Goal: Task Accomplishment & Management: Use online tool/utility

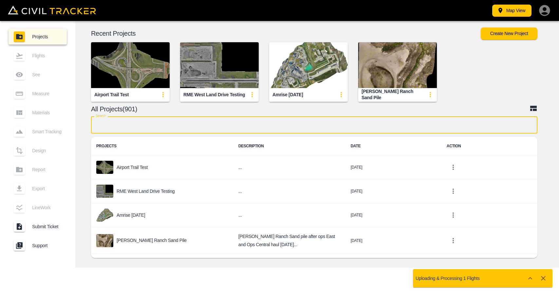
click at [194, 129] on input "text" at bounding box center [314, 124] width 446 height 17
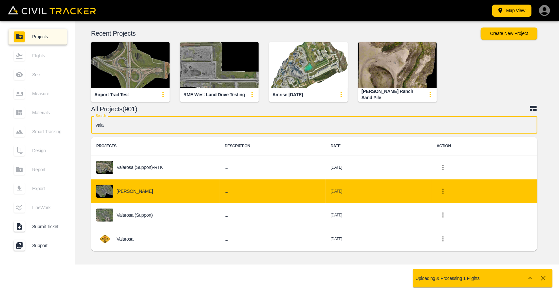
type input "vala"
click at [153, 193] on p "[PERSON_NAME]" at bounding box center [135, 191] width 36 height 5
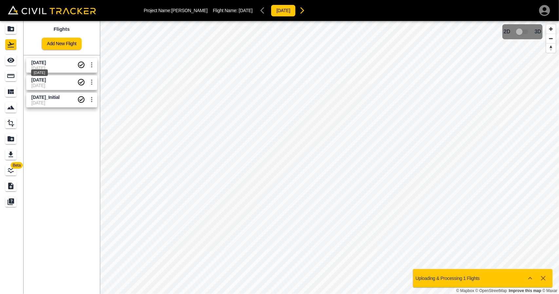
click at [36, 65] on div "[DATE]" at bounding box center [39, 71] width 18 height 12
click at [7, 60] on icon "See" at bounding box center [11, 60] width 8 height 8
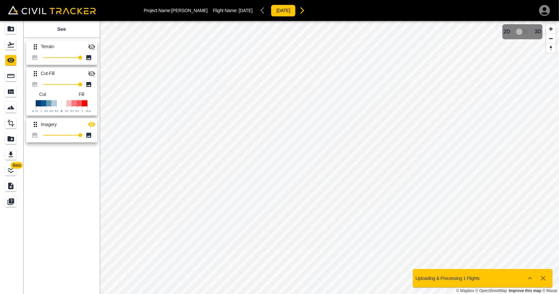
click at [100, 73] on div "Terrain 100 Cut-Fill 100 Cut Fill Imagery 100" at bounding box center [60, 90] width 79 height 110
click at [94, 75] on icon "button" at bounding box center [92, 74] width 8 height 8
click at [95, 130] on button "button" at bounding box center [91, 124] width 13 height 13
click at [90, 73] on icon "button" at bounding box center [91, 73] width 7 height 5
click at [14, 47] on icon "Flights" at bounding box center [11, 45] width 7 height 6
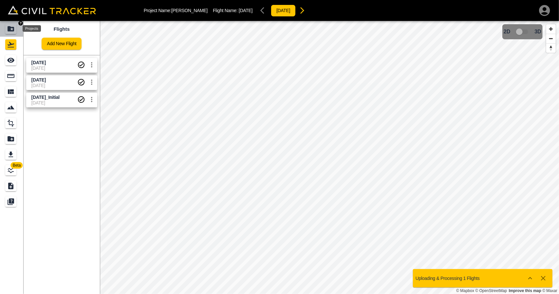
click at [15, 30] on div "Projects" at bounding box center [10, 29] width 11 height 10
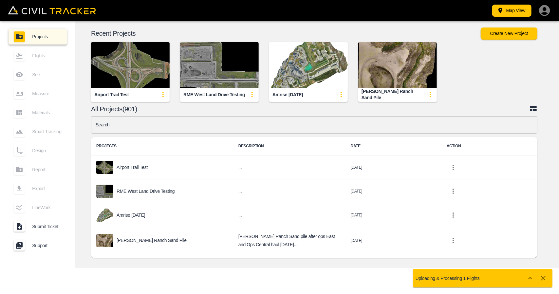
click at [147, 129] on input "text" at bounding box center [314, 124] width 446 height 17
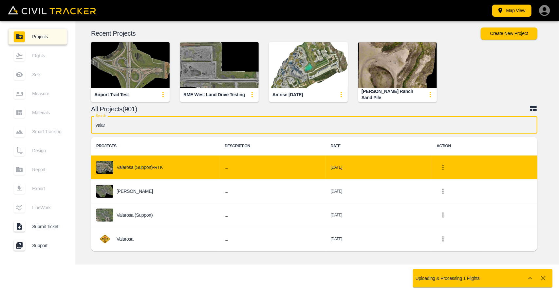
type input "valar"
click at [156, 168] on p "Valarosa (Support)-RTK" at bounding box center [140, 167] width 46 height 5
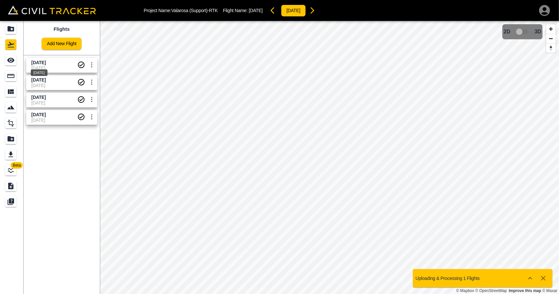
click at [43, 64] on span "[DATE]" at bounding box center [38, 62] width 14 height 5
click at [16, 64] on div "See" at bounding box center [10, 60] width 11 height 10
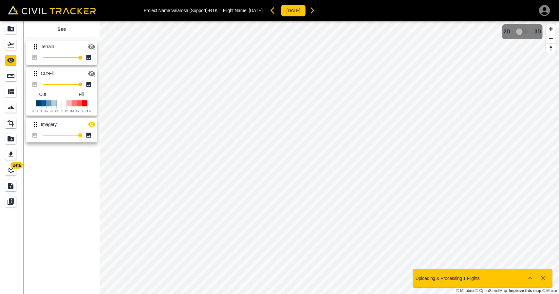
click at [96, 74] on button "button" at bounding box center [91, 73] width 13 height 13
drag, startPoint x: 92, startPoint y: 124, endPoint x: 99, endPoint y: 126, distance: 7.1
click at [92, 125] on icon "button" at bounding box center [91, 124] width 7 height 5
click at [8, 44] on icon "Flights" at bounding box center [11, 45] width 8 height 8
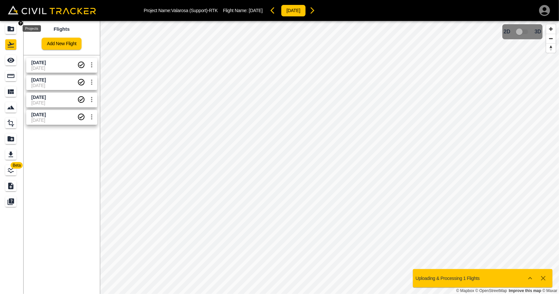
click at [9, 30] on icon "Projects" at bounding box center [11, 28] width 7 height 5
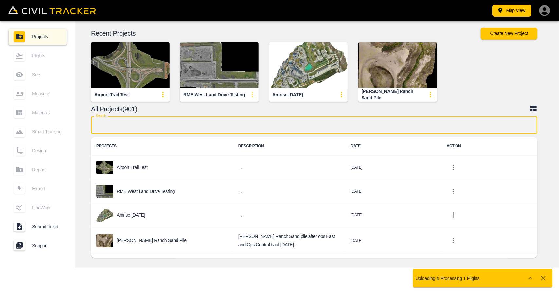
click at [142, 131] on input "text" at bounding box center [314, 124] width 446 height 17
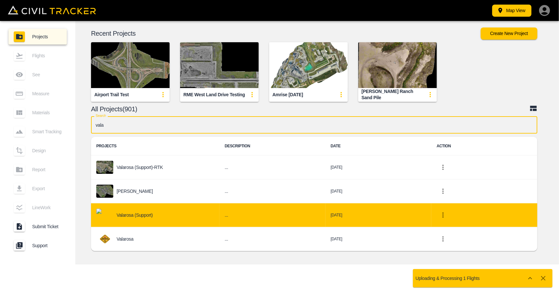
type input "vala"
click at [161, 215] on div "Valarosa (Support)" at bounding box center [155, 215] width 118 height 13
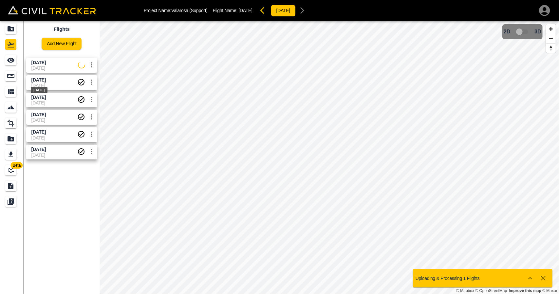
click at [39, 84] on div "[DATE]" at bounding box center [39, 88] width 18 height 12
click at [12, 57] on icon "See" at bounding box center [11, 60] width 8 height 8
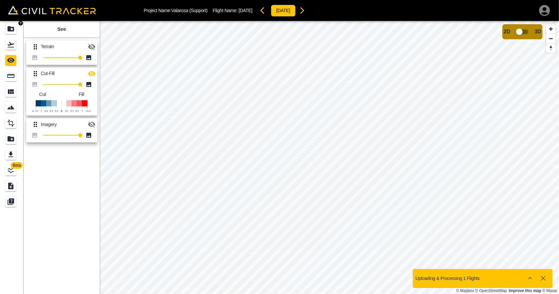
click at [0, 28] on link at bounding box center [12, 29] width 24 height 16
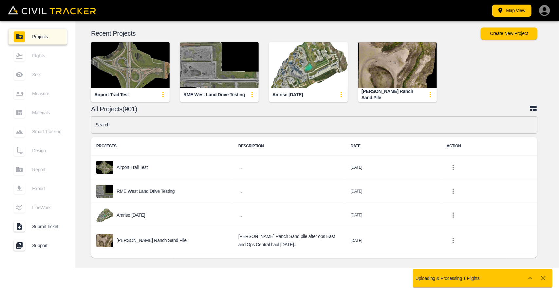
click at [126, 121] on input "text" at bounding box center [314, 124] width 446 height 17
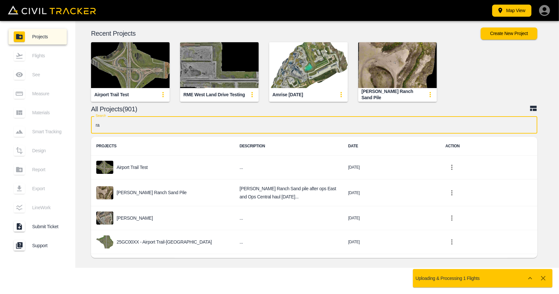
type input "r"
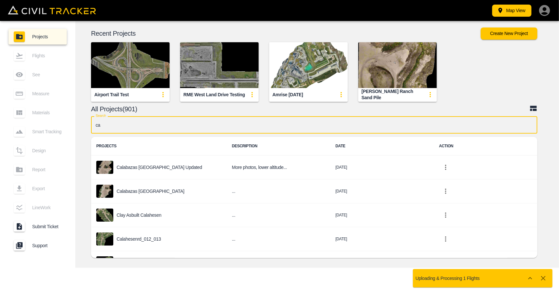
type input "c"
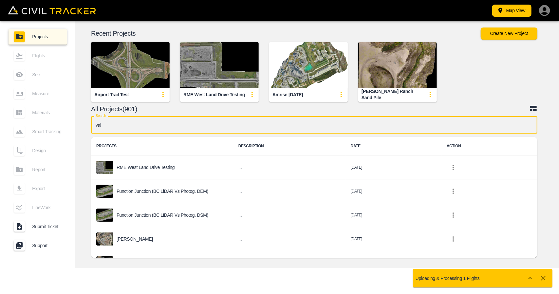
type input "vala"
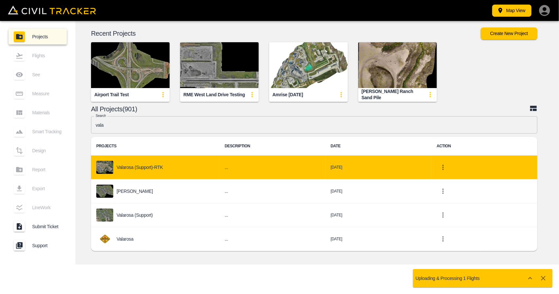
click at [150, 171] on div "Valarosa (Support)-RTK" at bounding box center [155, 167] width 118 height 13
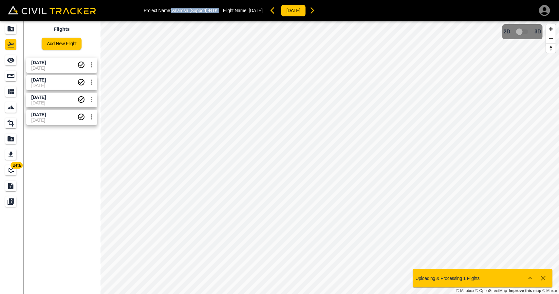
drag, startPoint x: 172, startPoint y: 9, endPoint x: 222, endPoint y: 9, distance: 50.7
click at [222, 9] on div "Project Name: Valarosa (Support)-RTK Flight Name: [DATE] [DATE]" at bounding box center [231, 10] width 175 height 13
copy p "Valarosa (Support)-RTK"
click at [58, 41] on link "Add New Flight" at bounding box center [62, 44] width 40 height 12
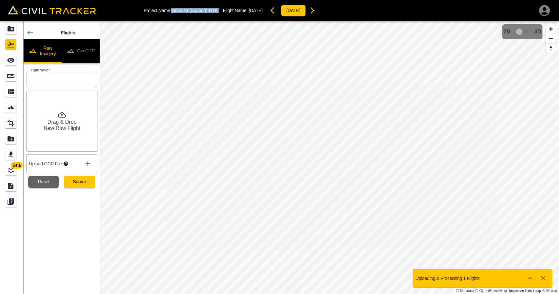
click at [85, 49] on button "GeoTIFF" at bounding box center [81, 51] width 38 height 24
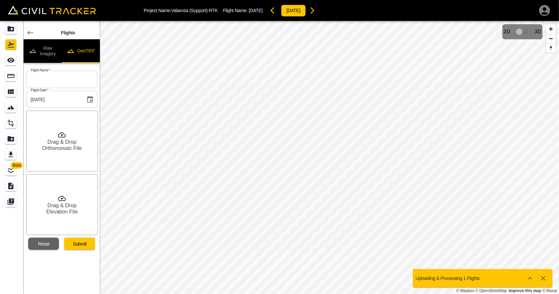
click at [70, 80] on input "text" at bounding box center [61, 79] width 71 height 17
click at [62, 71] on input "Sept" at bounding box center [61, 79] width 71 height 17
paste input "23 2025"
type input "[DATE]"
click at [88, 246] on button "Submit" at bounding box center [79, 244] width 31 height 12
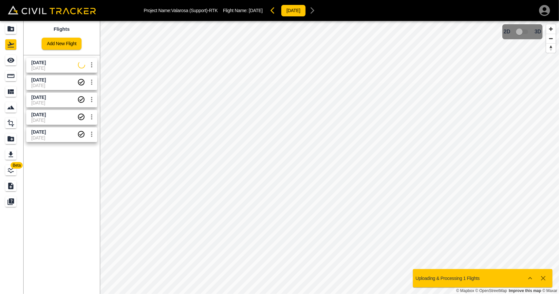
drag, startPoint x: 55, startPoint y: 67, endPoint x: 18, endPoint y: 59, distance: 37.6
click at [54, 67] on span "[DATE]" at bounding box center [54, 67] width 46 height 5
click at [15, 58] on div "See" at bounding box center [10, 60] width 11 height 10
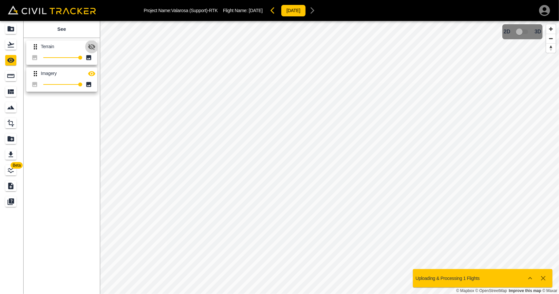
drag, startPoint x: 91, startPoint y: 47, endPoint x: 99, endPoint y: 55, distance: 11.3
click at [91, 47] on icon "button" at bounding box center [92, 47] width 8 height 8
click at [10, 48] on div "Flights" at bounding box center [10, 44] width 11 height 10
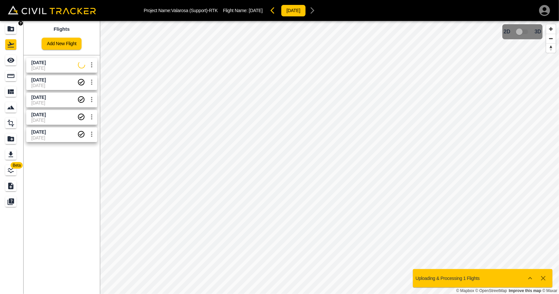
click at [9, 18] on div "Project Name: Valarosa (Support)-RTK Flight Name: [DATE] [DATE]" at bounding box center [279, 10] width 559 height 21
click at [10, 27] on icon "Projects" at bounding box center [11, 28] width 7 height 5
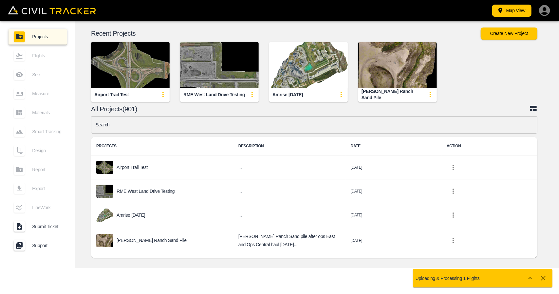
click at [153, 131] on input "text" at bounding box center [314, 124] width 446 height 17
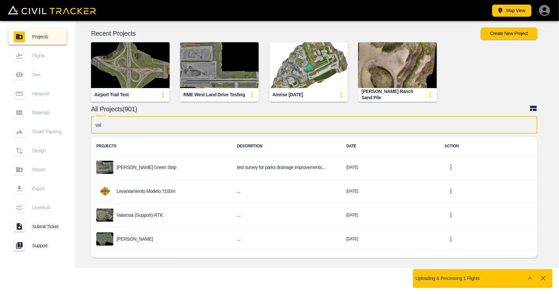
type input "vala"
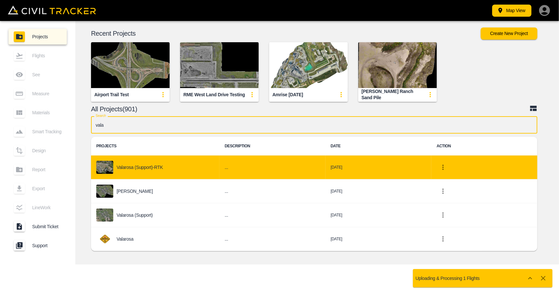
click at [204, 169] on div "Valarosa (Support)-RTK" at bounding box center [155, 167] width 118 height 13
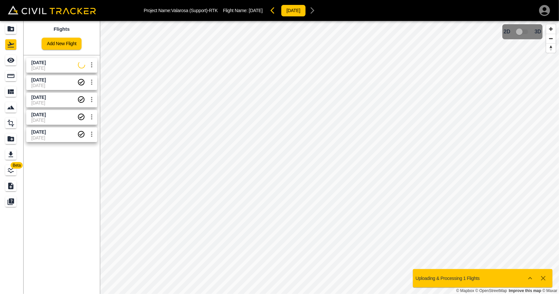
click at [46, 63] on span "[DATE]" at bounding box center [38, 62] width 14 height 5
drag, startPoint x: 13, startPoint y: 58, endPoint x: 23, endPoint y: 58, distance: 10.1
click at [13, 58] on icon "See" at bounding box center [11, 60] width 8 height 8
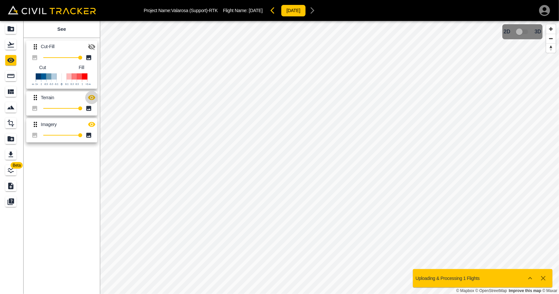
drag, startPoint x: 93, startPoint y: 100, endPoint x: 93, endPoint y: 116, distance: 16.4
click at [93, 102] on button "button" at bounding box center [91, 97] width 13 height 13
drag, startPoint x: 93, startPoint y: 119, endPoint x: 92, endPoint y: 99, distance: 19.6
click at [93, 119] on button "button" at bounding box center [91, 124] width 13 height 13
click at [91, 47] on icon "button" at bounding box center [92, 47] width 8 height 8
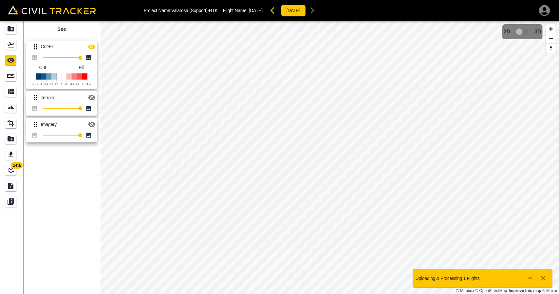
click at [91, 46] on icon "button" at bounding box center [92, 47] width 8 height 8
click at [13, 49] on div "Flights" at bounding box center [10, 44] width 11 height 10
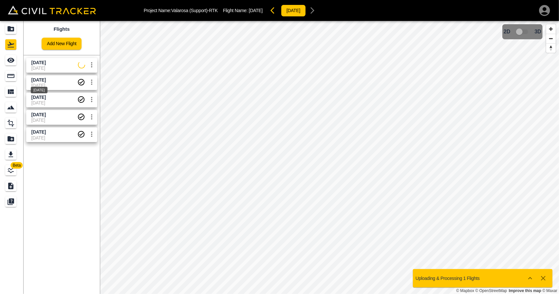
click at [47, 85] on div "[DATE]" at bounding box center [39, 88] width 18 height 12
drag, startPoint x: 13, startPoint y: 61, endPoint x: 17, endPoint y: 62, distance: 4.5
click at [13, 61] on icon "See" at bounding box center [10, 60] width 7 height 5
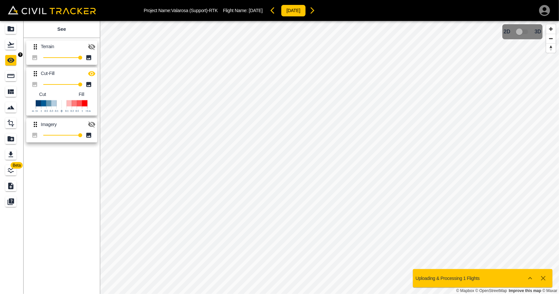
click at [8, 43] on icon "Flights" at bounding box center [11, 45] width 8 height 8
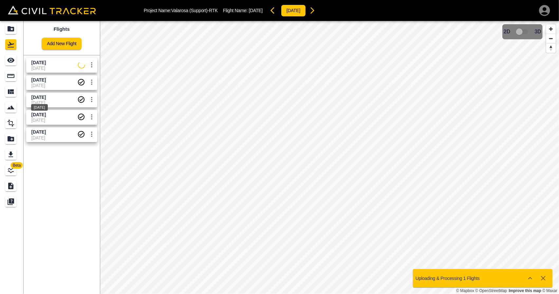
click at [39, 95] on span "[DATE]" at bounding box center [38, 97] width 14 height 5
click at [15, 64] on div "See" at bounding box center [10, 60] width 11 height 10
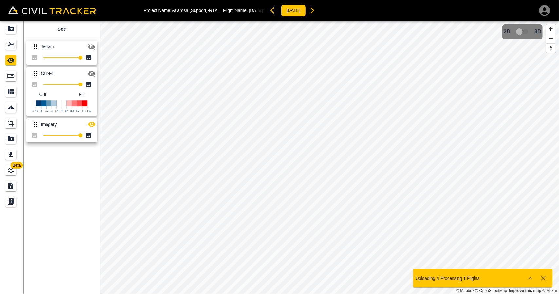
click at [90, 74] on icon "button" at bounding box center [91, 74] width 7 height 6
click at [93, 123] on icon "button" at bounding box center [91, 124] width 7 height 5
drag, startPoint x: 6, startPoint y: 46, endPoint x: 20, endPoint y: 54, distance: 16.4
click at [6, 46] on div "Flights" at bounding box center [10, 44] width 11 height 10
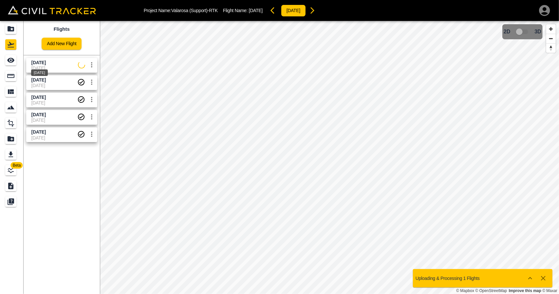
click at [46, 63] on span "[DATE]" at bounding box center [38, 62] width 14 height 5
drag, startPoint x: 13, startPoint y: 64, endPoint x: 22, endPoint y: 67, distance: 9.5
click at [13, 64] on div "See" at bounding box center [10, 60] width 11 height 10
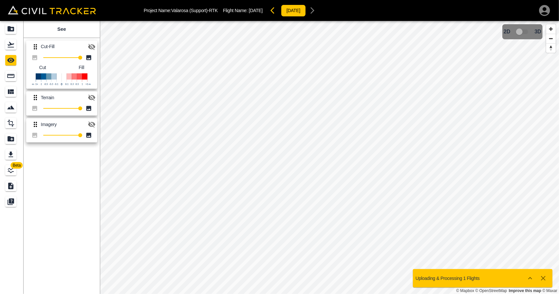
click at [96, 50] on button "button" at bounding box center [91, 46] width 13 height 13
click at [90, 45] on icon "button" at bounding box center [91, 46] width 7 height 5
click at [95, 97] on icon "button" at bounding box center [91, 98] width 7 height 6
click at [278, 11] on icon "button" at bounding box center [274, 11] width 8 height 8
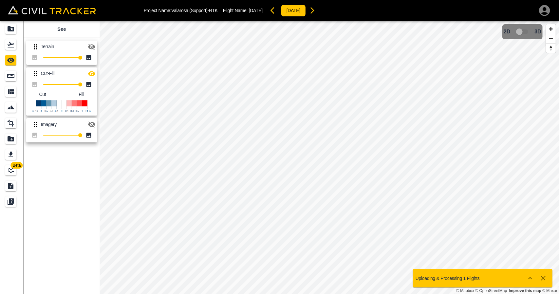
drag, startPoint x: 97, startPoint y: 73, endPoint x: 91, endPoint y: 64, distance: 11.2
click at [96, 73] on button "button" at bounding box center [91, 73] width 13 height 13
click at [92, 45] on icon "button" at bounding box center [91, 47] width 7 height 6
click at [316, 11] on icon "button" at bounding box center [312, 11] width 8 height 8
click at [93, 45] on icon "button" at bounding box center [91, 47] width 7 height 6
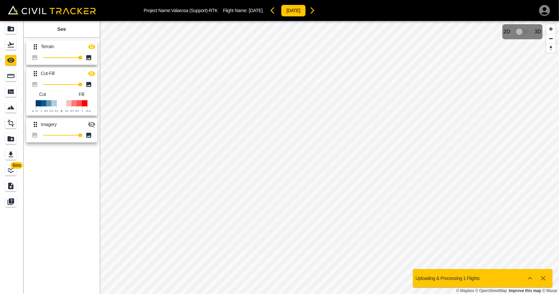
click at [280, 14] on div "Project Name: Valarosa (Support)-RTK Flight Name: [DATE] [DATE]" at bounding box center [231, 10] width 175 height 13
click at [316, 10] on icon "button" at bounding box center [312, 11] width 8 height 8
click at [10, 47] on icon "Flights" at bounding box center [11, 45] width 7 height 6
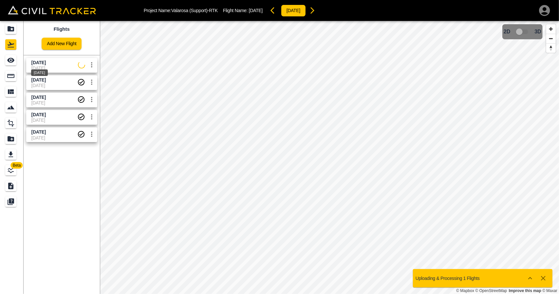
click at [40, 63] on span "[DATE]" at bounding box center [38, 62] width 14 height 5
click at [8, 62] on icon "See" at bounding box center [11, 60] width 8 height 8
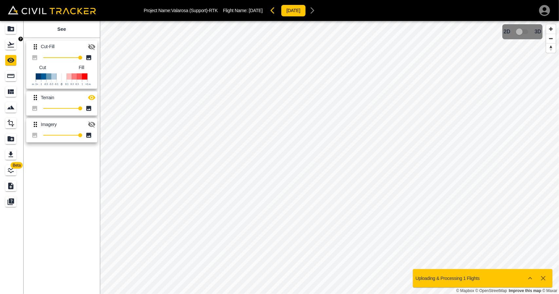
click at [12, 48] on icon "Flights" at bounding box center [11, 45] width 8 height 8
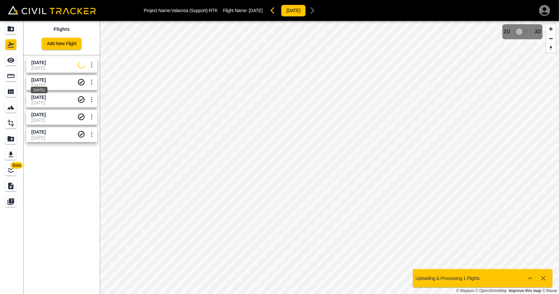
click at [38, 82] on div "[DATE]" at bounding box center [39, 88] width 18 height 12
click at [40, 64] on span "[DATE]" at bounding box center [38, 62] width 14 height 5
drag, startPoint x: 14, startPoint y: 63, endPoint x: 23, endPoint y: 64, distance: 8.6
click at [14, 63] on icon "See" at bounding box center [11, 60] width 8 height 8
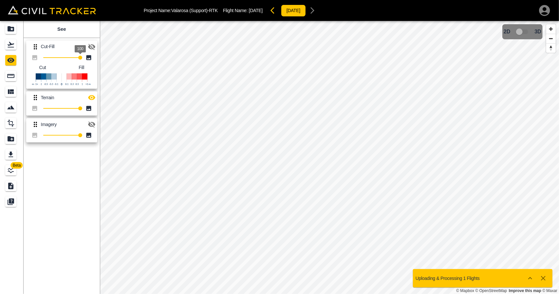
click at [87, 46] on button "button" at bounding box center [91, 46] width 13 height 13
click at [15, 43] on div "Flights" at bounding box center [10, 44] width 11 height 10
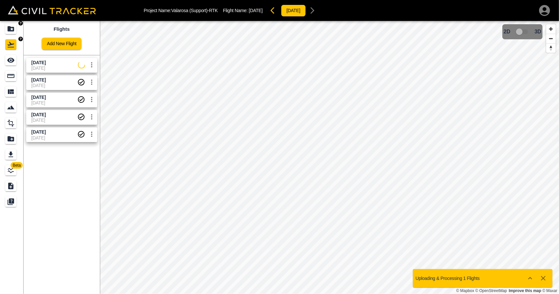
click at [13, 27] on icon "Projects" at bounding box center [11, 28] width 7 height 5
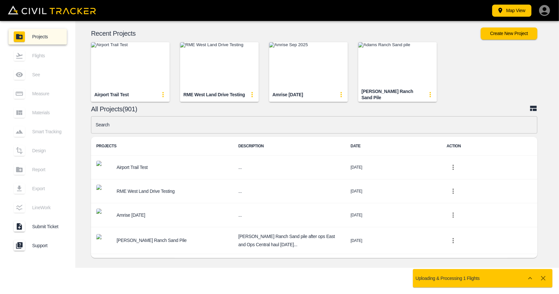
click at [545, 277] on icon "button" at bounding box center [543, 278] width 5 height 5
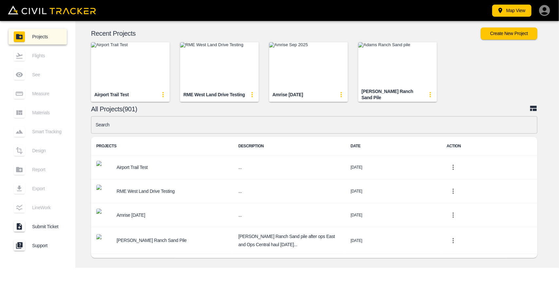
click at [227, 126] on input "text" at bounding box center [314, 124] width 446 height 17
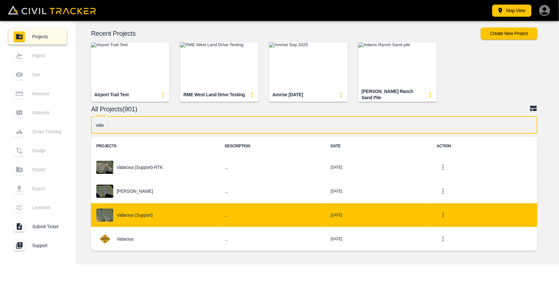
type input "vala"
click at [166, 212] on div "Valarosa (Support)" at bounding box center [155, 215] width 118 height 13
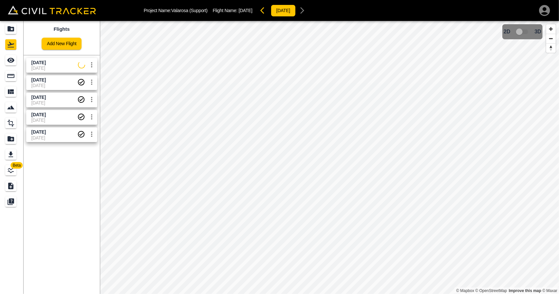
click at [66, 66] on span "[DATE]" at bounding box center [54, 67] width 46 height 5
click at [10, 59] on icon "See" at bounding box center [10, 60] width 7 height 5
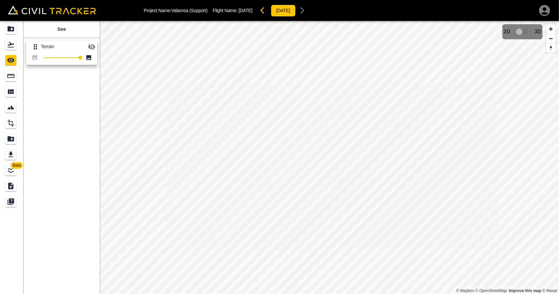
click at [97, 45] on button "button" at bounding box center [91, 46] width 13 height 13
drag, startPoint x: 11, startPoint y: 43, endPoint x: 7, endPoint y: 23, distance: 20.8
click at [11, 43] on icon "Flights" at bounding box center [11, 45] width 8 height 8
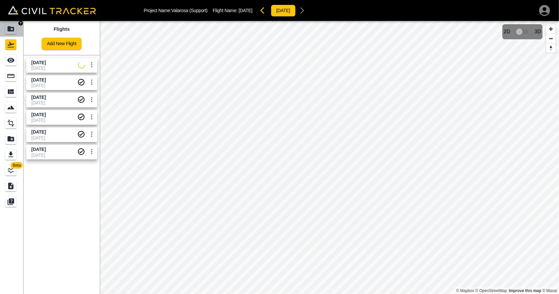
click at [7, 23] on link at bounding box center [12, 29] width 24 height 16
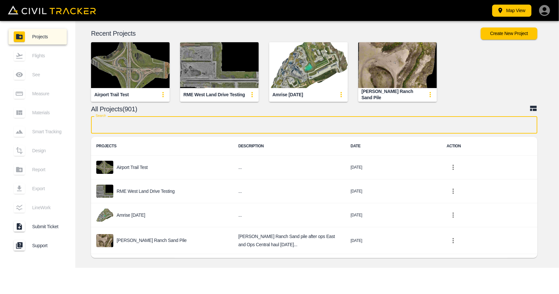
click at [186, 124] on input "text" at bounding box center [314, 124] width 446 height 17
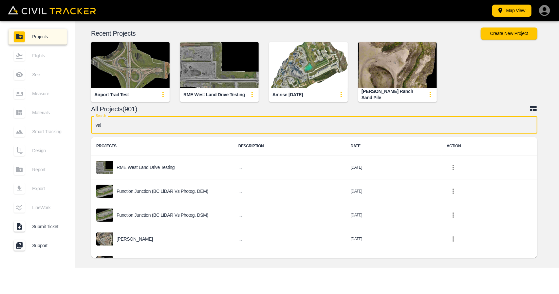
type input "vala"
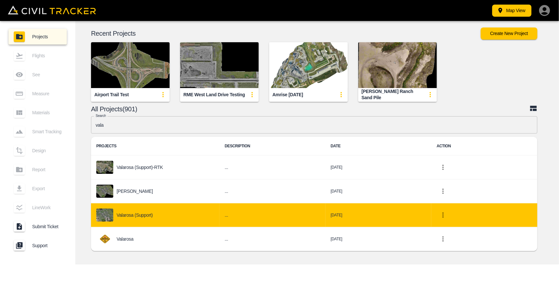
click at [145, 214] on p "Valarosa (Support)" at bounding box center [135, 214] width 36 height 5
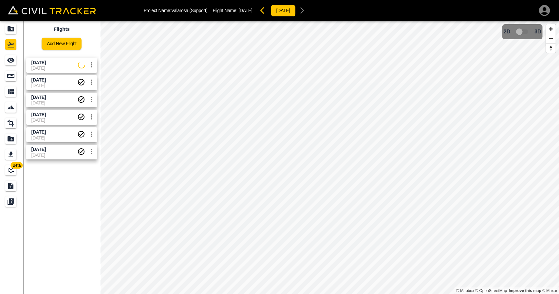
click at [34, 67] on span "[DATE]" at bounding box center [54, 67] width 46 height 5
drag, startPoint x: 14, startPoint y: 59, endPoint x: 80, endPoint y: 78, distance: 68.4
click at [14, 59] on icon "See" at bounding box center [11, 60] width 8 height 8
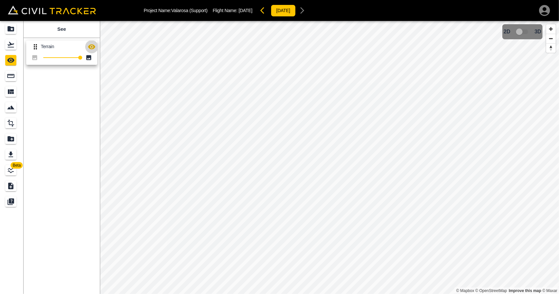
click at [91, 47] on icon "button" at bounding box center [92, 47] width 8 height 8
click at [5, 39] on link at bounding box center [12, 45] width 24 height 16
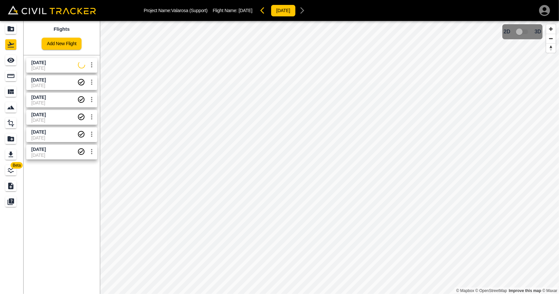
click at [11, 27] on icon "Projects" at bounding box center [11, 29] width 8 height 8
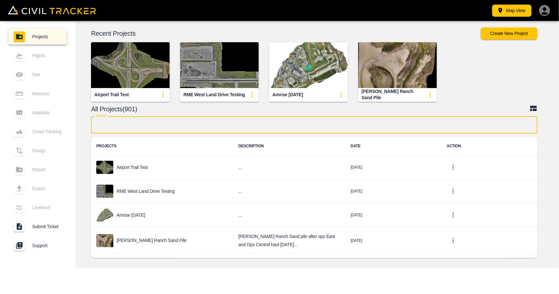
click at [200, 125] on input "text" at bounding box center [314, 124] width 446 height 17
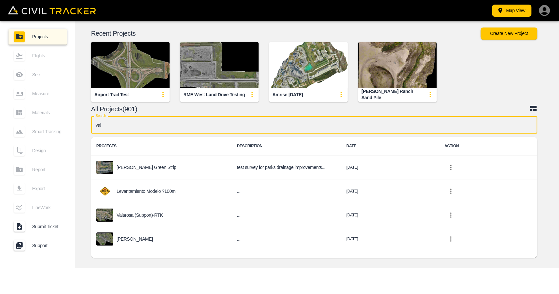
type input "vala"
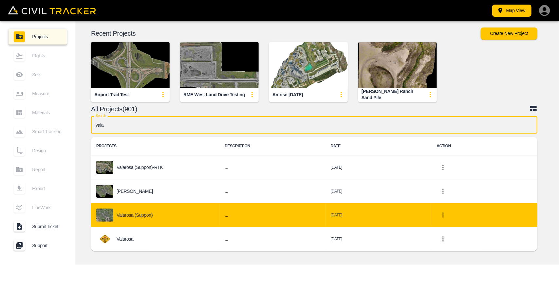
click at [147, 211] on div "Valarosa (Support)" at bounding box center [155, 215] width 118 height 13
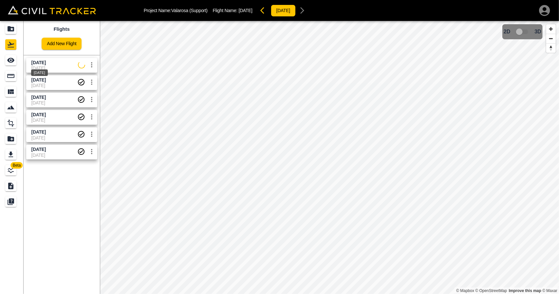
click at [48, 68] on div "[DATE]" at bounding box center [39, 71] width 18 height 12
drag, startPoint x: 18, startPoint y: 64, endPoint x: 22, endPoint y: 66, distance: 3.7
click at [18, 64] on link at bounding box center [12, 60] width 24 height 16
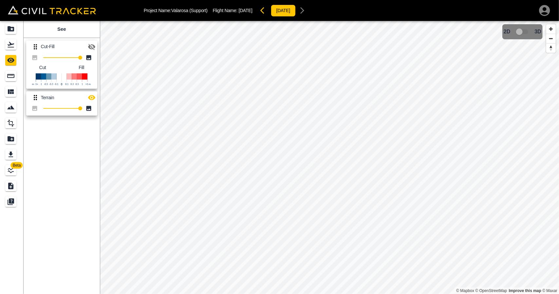
drag, startPoint x: 92, startPoint y: 46, endPoint x: 100, endPoint y: 72, distance: 26.4
click at [92, 47] on icon "button" at bounding box center [91, 47] width 7 height 6
click at [93, 99] on icon "button" at bounding box center [91, 97] width 7 height 5
click at [90, 43] on icon "button" at bounding box center [92, 47] width 8 height 8
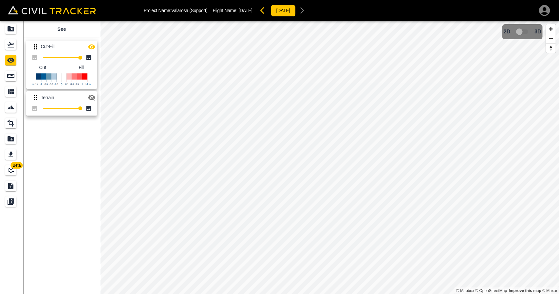
click at [95, 98] on icon "button" at bounding box center [92, 98] width 8 height 8
click at [90, 43] on icon "button" at bounding box center [92, 47] width 8 height 8
click at [271, 12] on button "button" at bounding box center [264, 10] width 13 height 13
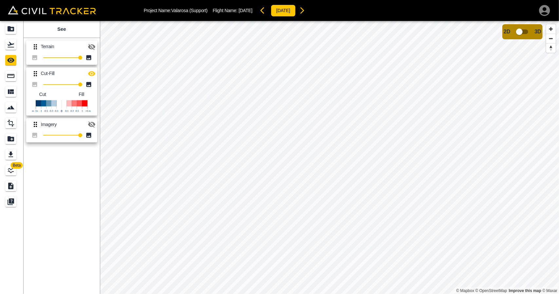
click at [89, 47] on icon "button" at bounding box center [91, 47] width 7 height 6
click at [89, 75] on icon "button" at bounding box center [92, 74] width 8 height 8
click at [91, 50] on button "button" at bounding box center [91, 46] width 13 height 13
click at [7, 46] on icon "Flights" at bounding box center [11, 45] width 8 height 8
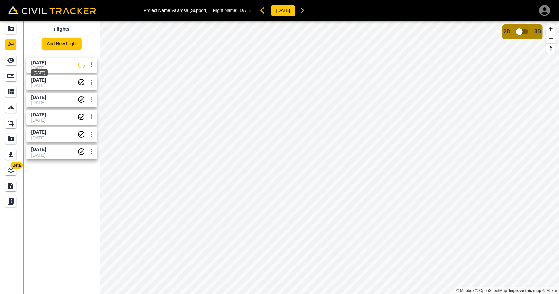
click at [47, 66] on div "[DATE]" at bounding box center [39, 71] width 18 height 12
click at [14, 61] on icon "See" at bounding box center [11, 60] width 8 height 8
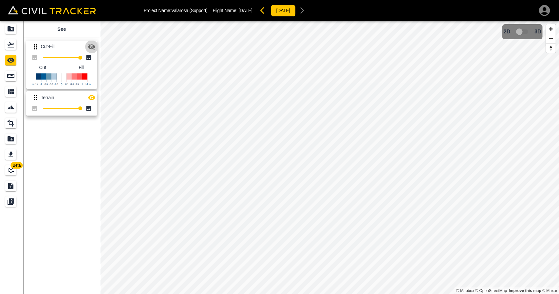
click at [89, 48] on icon "button" at bounding box center [92, 47] width 8 height 8
drag, startPoint x: 92, startPoint y: 93, endPoint x: 99, endPoint y: 99, distance: 8.9
click at [92, 93] on button "button" at bounding box center [91, 97] width 13 height 13
click at [11, 45] on icon "Flights" at bounding box center [11, 45] width 7 height 6
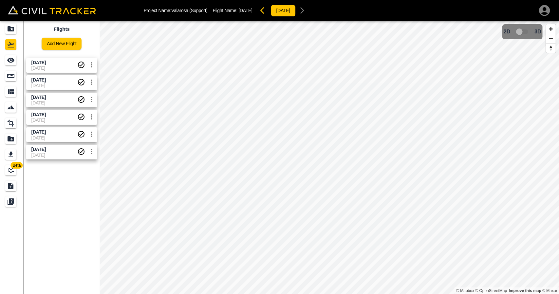
click at [67, 68] on span "[DATE]" at bounding box center [54, 67] width 46 height 5
click at [15, 62] on div "See" at bounding box center [10, 60] width 11 height 10
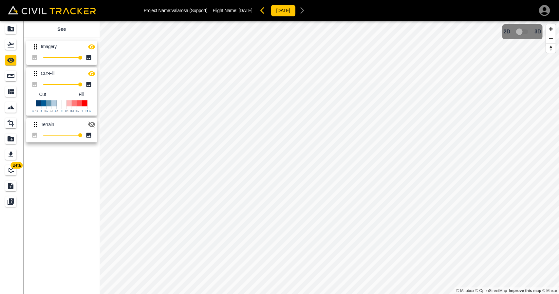
drag, startPoint x: 92, startPoint y: 44, endPoint x: 94, endPoint y: 71, distance: 27.2
click at [94, 71] on div "Imagery 100 Cut-Fill 100 Cut Fill Terrain 100" at bounding box center [60, 90] width 79 height 110
click at [94, 71] on icon "button" at bounding box center [92, 74] width 8 height 8
click at [90, 43] on icon "button" at bounding box center [92, 47] width 8 height 8
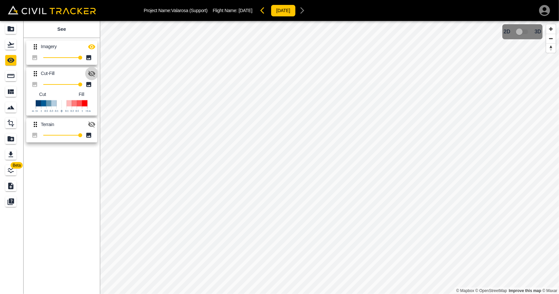
click at [94, 73] on icon "button" at bounding box center [91, 74] width 7 height 6
click at [94, 48] on icon "button" at bounding box center [92, 47] width 8 height 8
click at [16, 46] on div "Flights" at bounding box center [10, 44] width 11 height 10
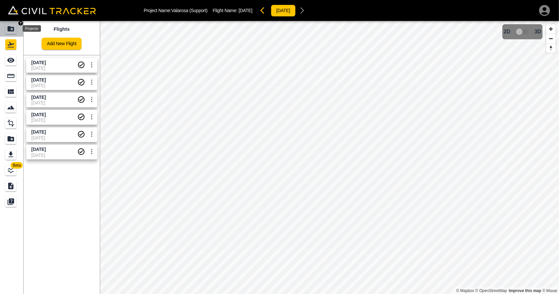
click at [12, 28] on icon "Projects" at bounding box center [11, 29] width 8 height 8
